Goal: Transaction & Acquisition: Purchase product/service

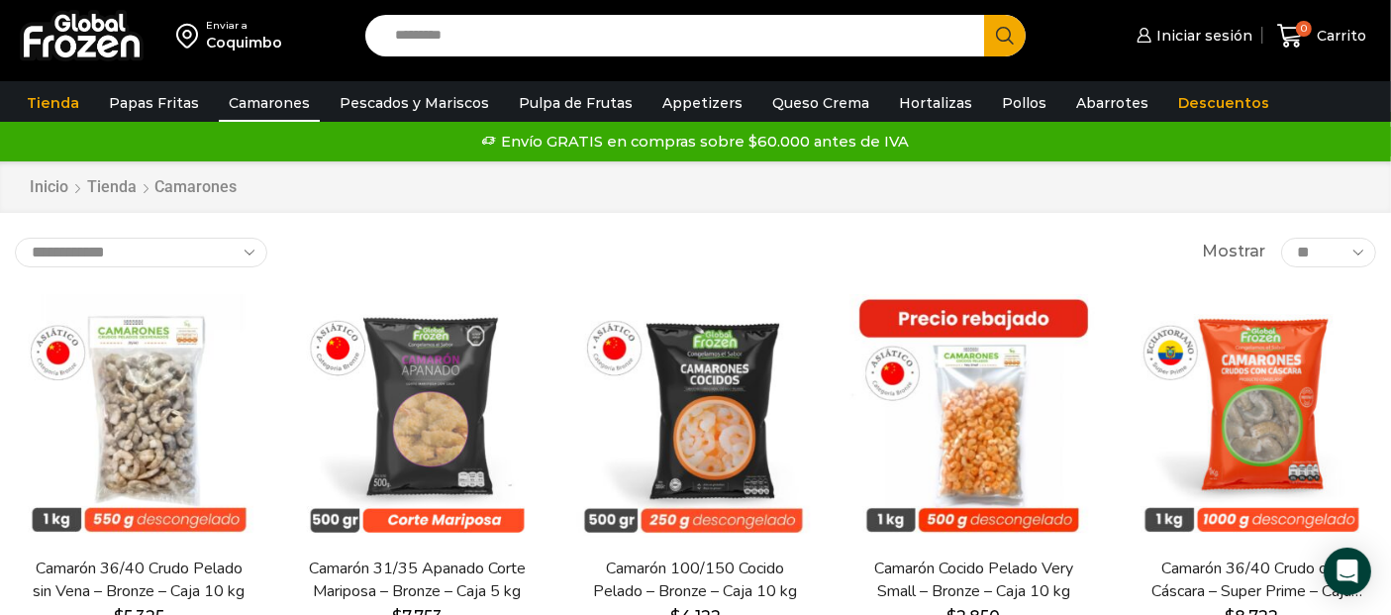
click at [654, 241] on div "**********" at bounding box center [695, 253] width 1361 height 30
